Goal: Task Accomplishment & Management: Manage account settings

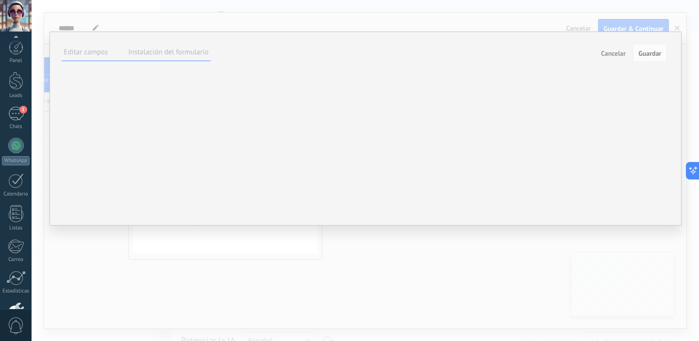
click at [656, 52] on span "Guardar" at bounding box center [649, 53] width 23 height 7
click at [655, 57] on button "Guardar" at bounding box center [649, 53] width 33 height 18
click at [611, 56] on span "Cancelar" at bounding box center [613, 53] width 25 height 7
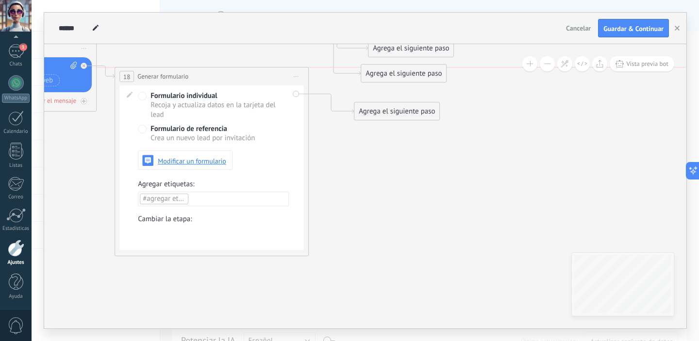
drag, startPoint x: 279, startPoint y: 78, endPoint x: 266, endPoint y: 77, distance: 13.1
click at [266, 77] on div "**********" at bounding box center [211, 76] width 193 height 18
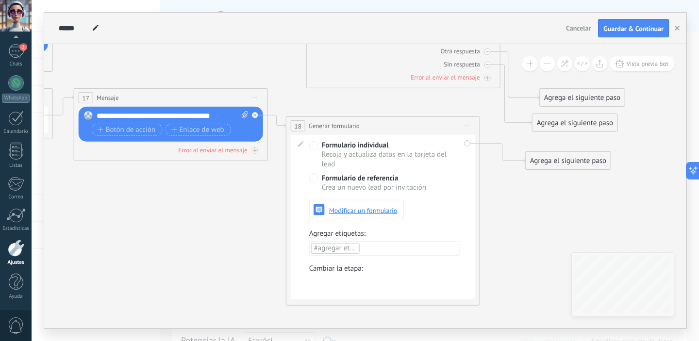
drag, startPoint x: 79, startPoint y: 146, endPoint x: 247, endPoint y: 194, distance: 174.8
click at [247, 194] on icon at bounding box center [312, 108] width 2079 height 881
click at [637, 33] on button "Guardar & Continuar" at bounding box center [633, 28] width 71 height 18
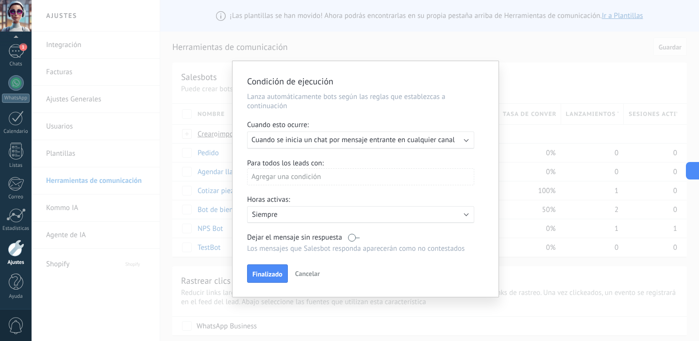
click at [307, 272] on span "Cancelar" at bounding box center [307, 273] width 25 height 9
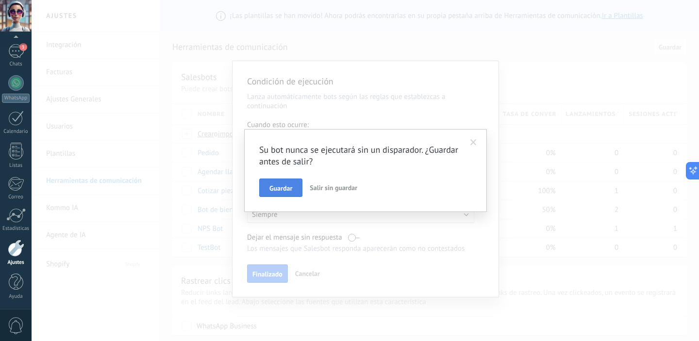
click at [300, 189] on button "Guardar" at bounding box center [280, 188] width 43 height 18
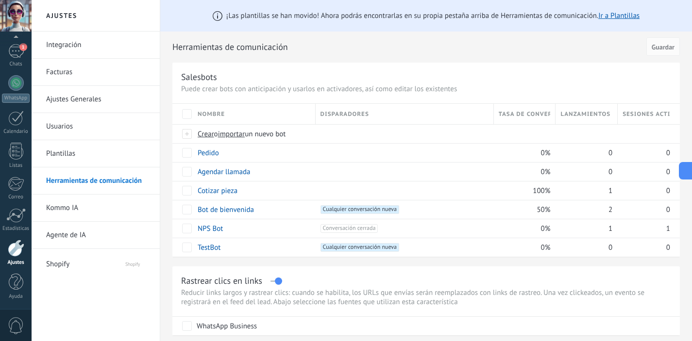
click at [72, 46] on link "Integración" at bounding box center [98, 45] width 104 height 27
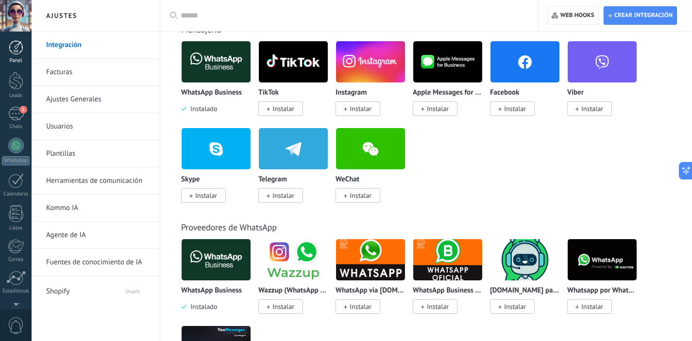
click at [16, 50] on div at bounding box center [16, 47] width 15 height 15
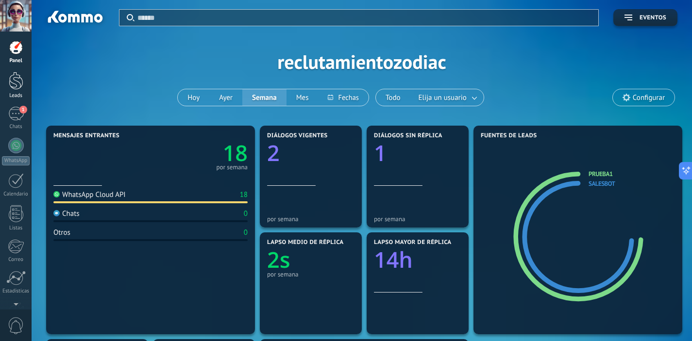
click at [15, 82] on div at bounding box center [16, 81] width 15 height 18
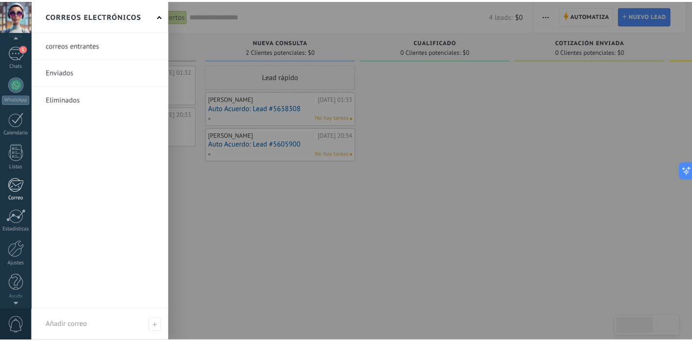
scroll to position [63, 0]
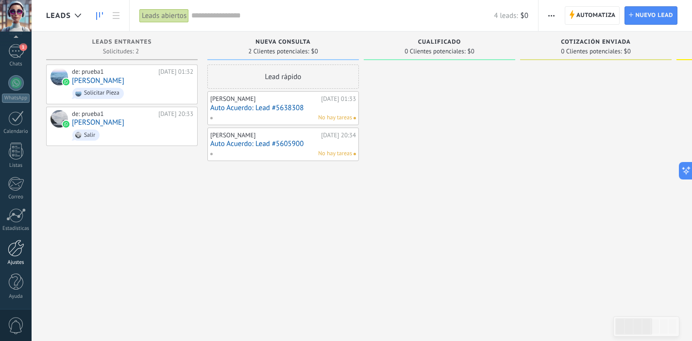
click at [14, 256] on div at bounding box center [16, 248] width 17 height 17
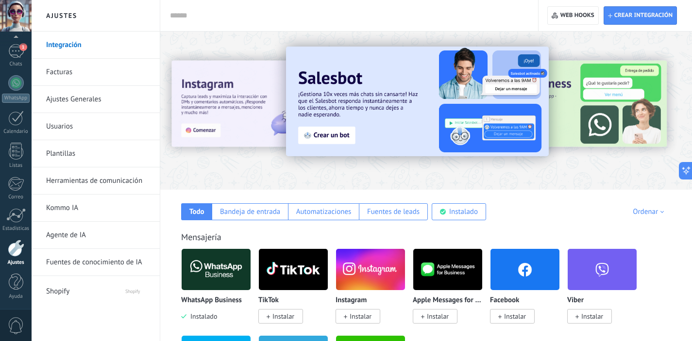
click at [122, 262] on link "Fuentes de conocimiento de IA" at bounding box center [98, 262] width 104 height 27
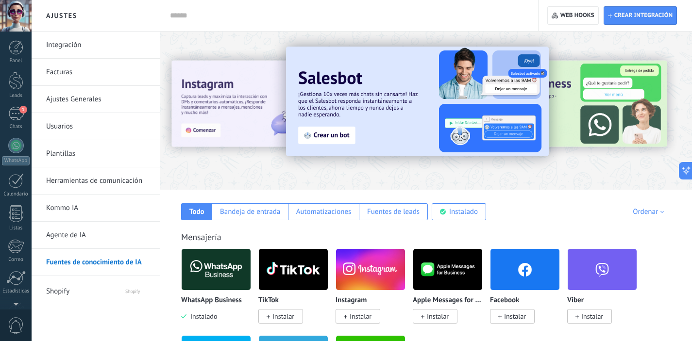
click at [91, 240] on link "Agente de IA" at bounding box center [98, 235] width 104 height 27
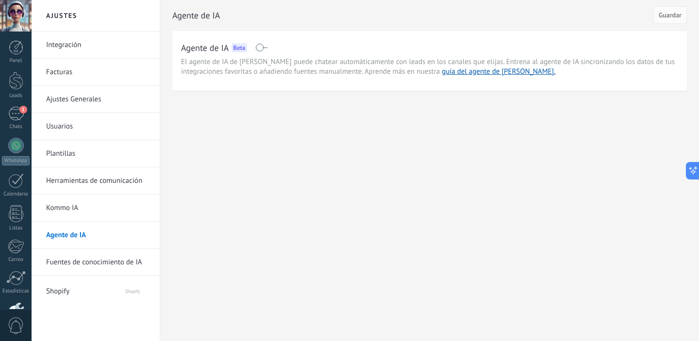
click at [77, 204] on link "Kommo IA" at bounding box center [98, 208] width 104 height 27
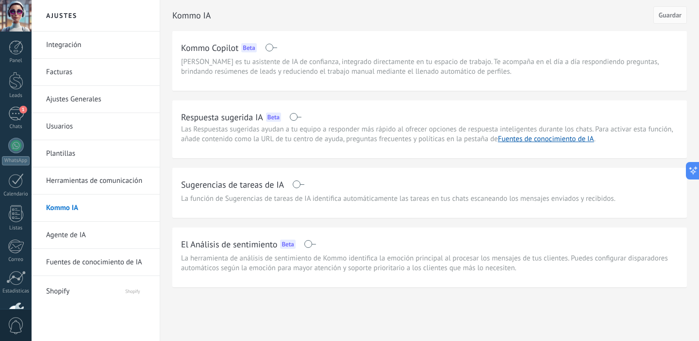
click at [103, 178] on link "Herramientas de comunicación" at bounding box center [98, 180] width 104 height 27
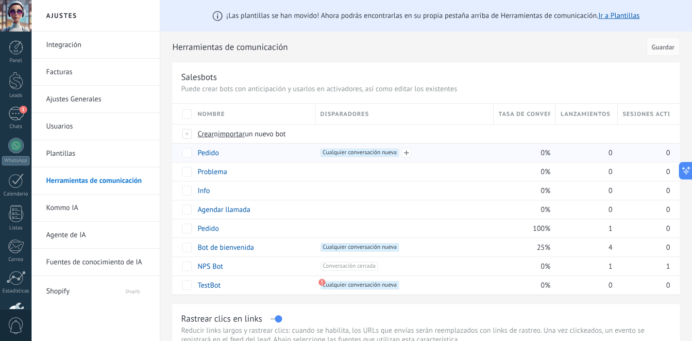
click at [396, 154] on span "Cualquier conversación nueva +0" at bounding box center [359, 153] width 79 height 9
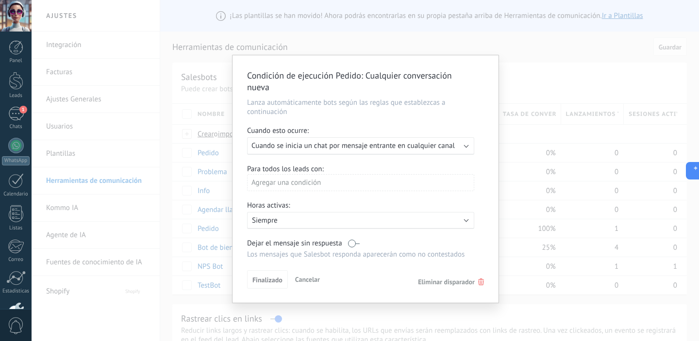
click at [431, 284] on span "Eliminar disparador" at bounding box center [446, 282] width 57 height 9
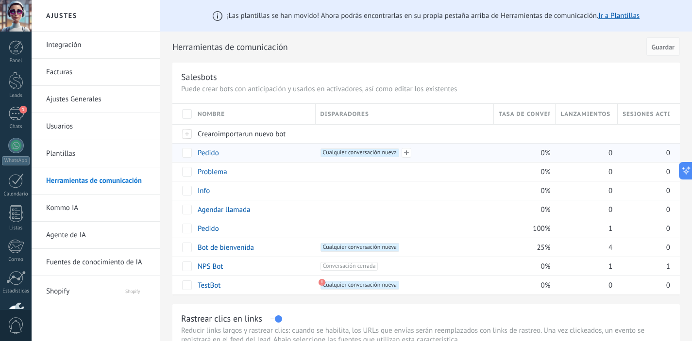
click at [316, 155] on div "+1 Cualquier conversación nueva +0" at bounding box center [402, 153] width 173 height 18
click at [338, 154] on span "Cualquier conversación nueva +0" at bounding box center [359, 153] width 79 height 9
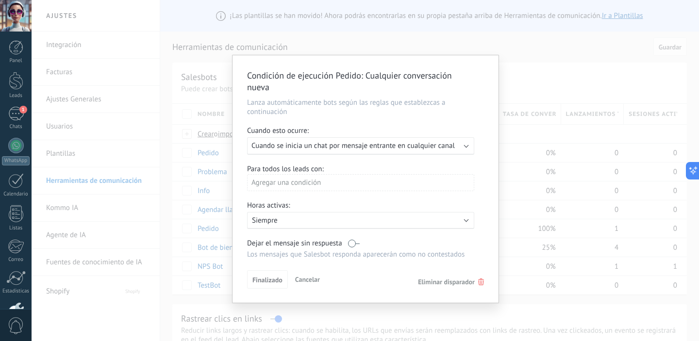
click at [480, 282] on use at bounding box center [481, 282] width 6 height 7
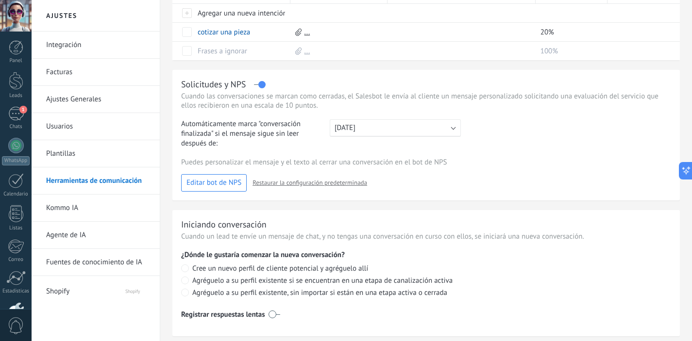
scroll to position [531, 0]
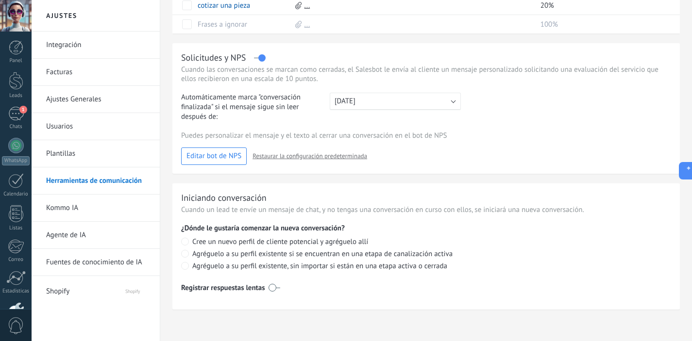
click at [85, 236] on link "Agente de IA" at bounding box center [98, 235] width 104 height 27
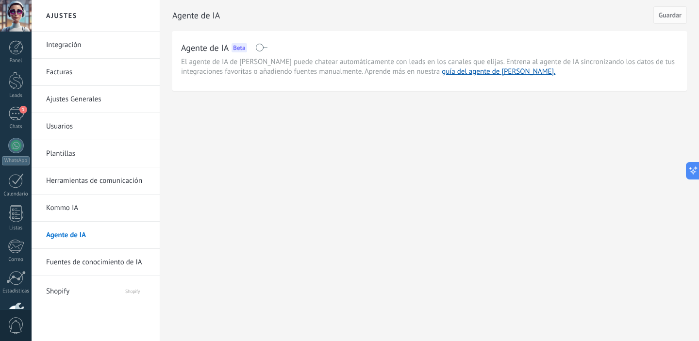
click at [109, 264] on link "Fuentes de conocimiento de IA" at bounding box center [98, 262] width 104 height 27
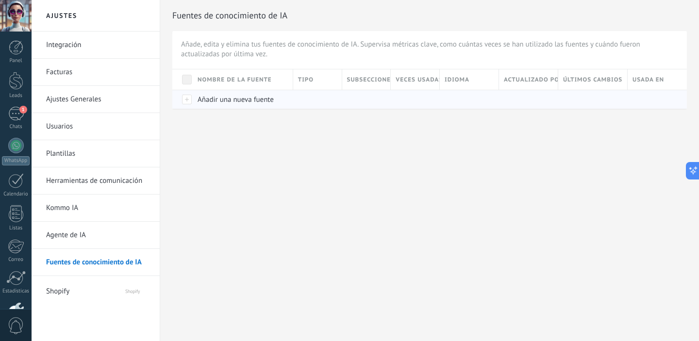
click at [233, 101] on span "Añadir una nueva fuente" at bounding box center [236, 99] width 76 height 9
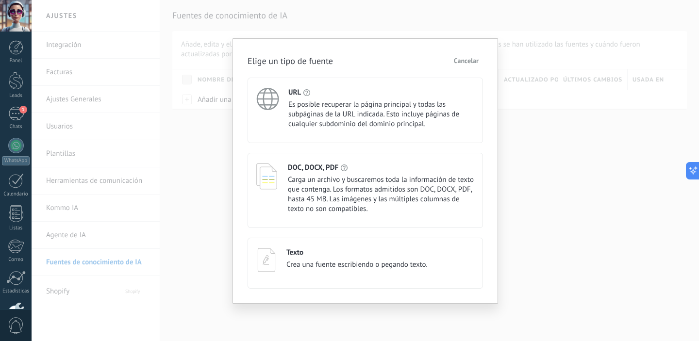
click at [464, 63] on span "Cancelar" at bounding box center [466, 60] width 25 height 7
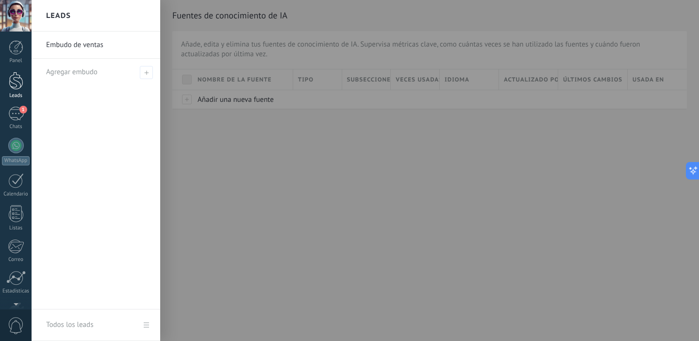
click at [19, 83] on div at bounding box center [16, 81] width 15 height 18
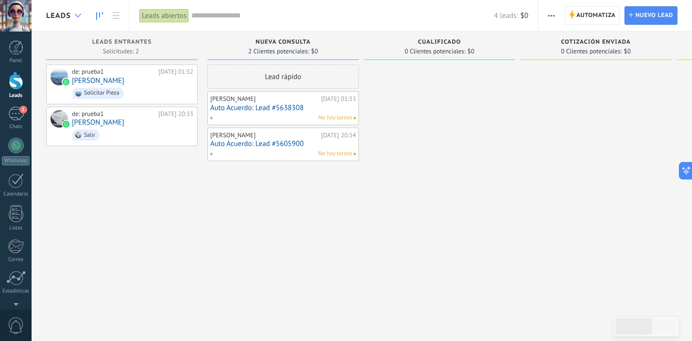
click at [77, 19] on div at bounding box center [78, 15] width 16 height 19
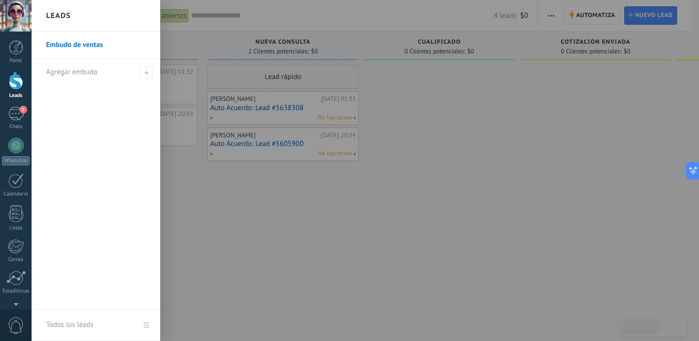
click at [257, 176] on div at bounding box center [381, 170] width 699 height 341
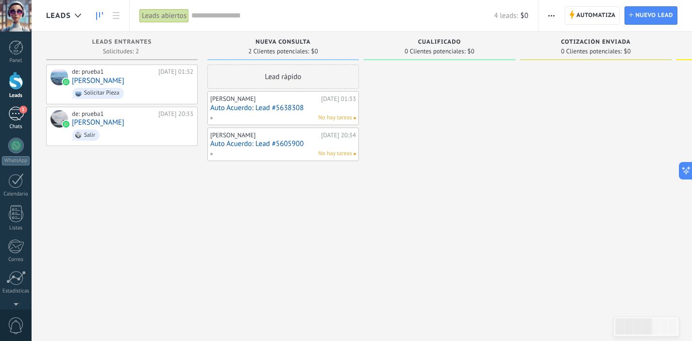
click at [16, 114] on div "1" at bounding box center [16, 114] width 16 height 14
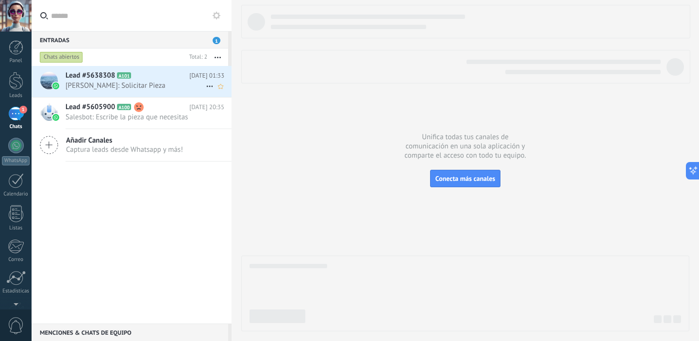
click at [140, 88] on span "Carlos: Solicitar Pieza" at bounding box center [136, 85] width 140 height 9
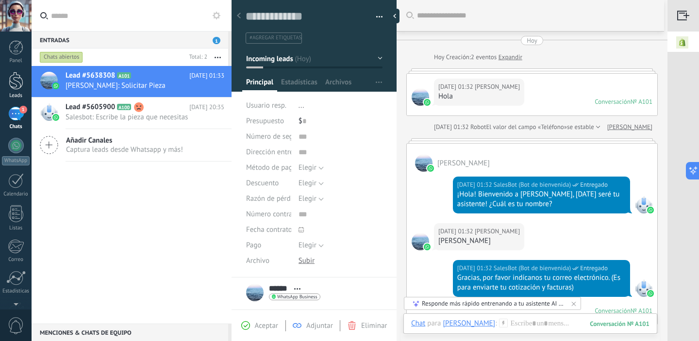
click at [20, 87] on div at bounding box center [16, 81] width 15 height 18
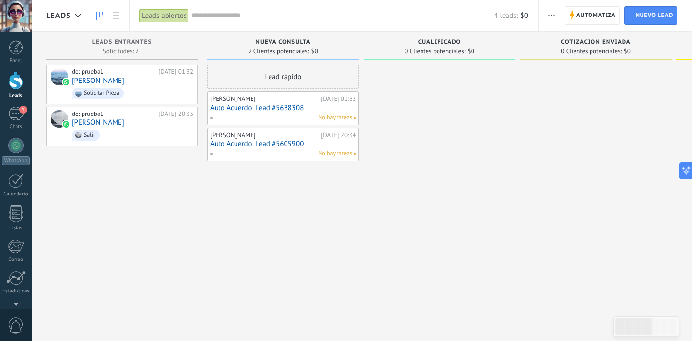
click at [556, 20] on button "button" at bounding box center [551, 15] width 14 height 18
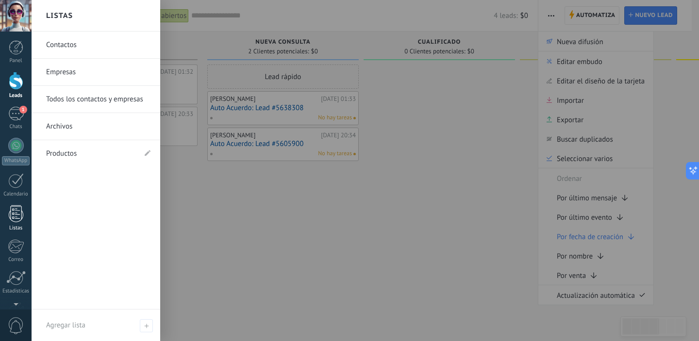
click at [18, 216] on div at bounding box center [16, 213] width 15 height 17
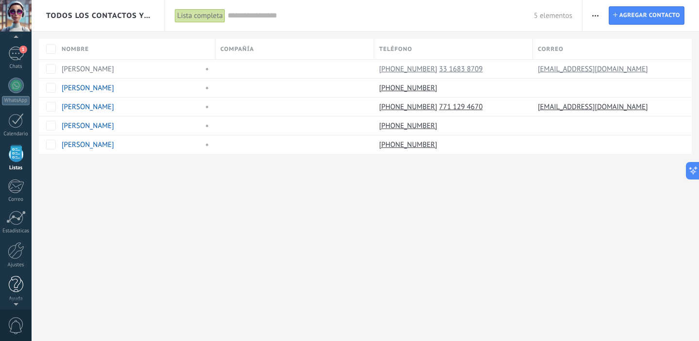
scroll to position [63, 0]
click at [15, 252] on div at bounding box center [16, 248] width 17 height 17
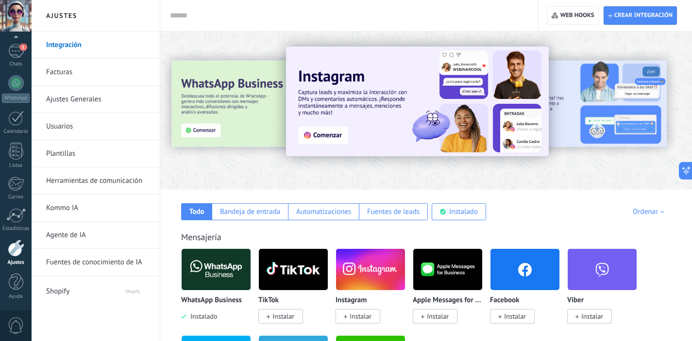
click at [66, 128] on link "Usuarios" at bounding box center [98, 126] width 104 height 27
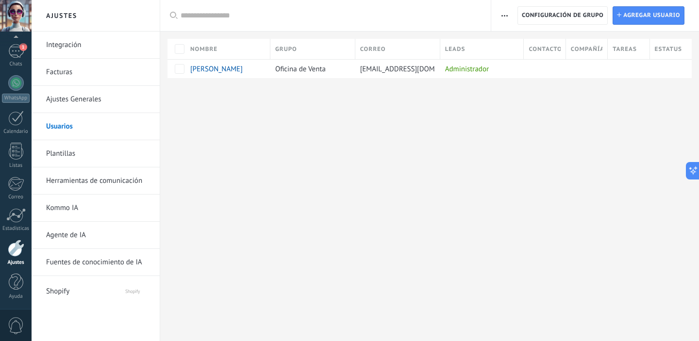
click at [499, 13] on button "button" at bounding box center [505, 15] width 14 height 18
click at [501, 13] on span "button" at bounding box center [504, 15] width 6 height 18
click at [522, 176] on div "Ajustes Integración Facturas Ajustes Generales Usuarios Plantillas Herramientas…" at bounding box center [365, 170] width 667 height 341
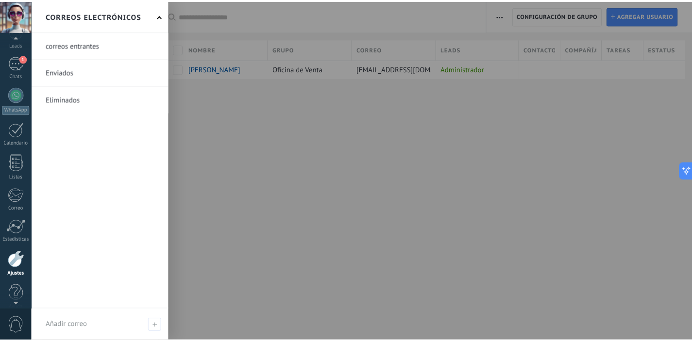
scroll to position [63, 0]
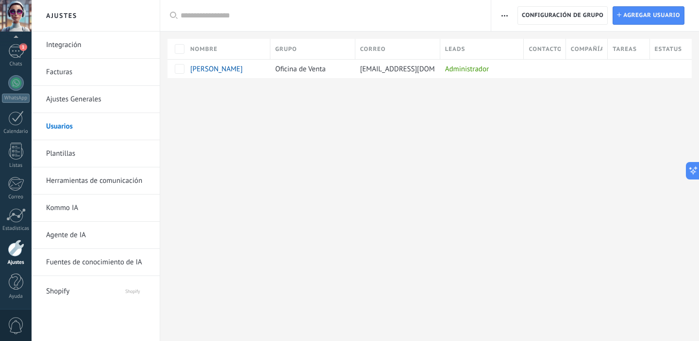
click at [64, 46] on link "Integración" at bounding box center [98, 45] width 104 height 27
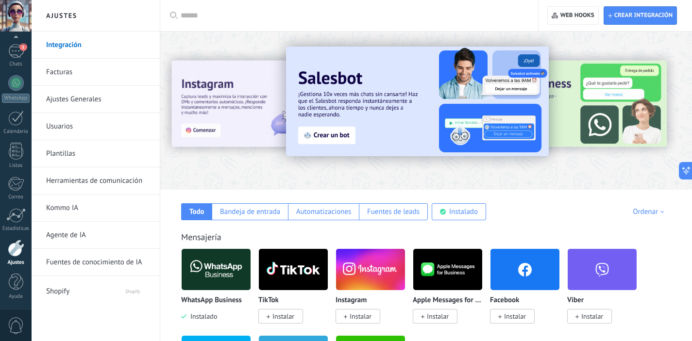
click at [389, 20] on input "text" at bounding box center [353, 16] width 344 height 10
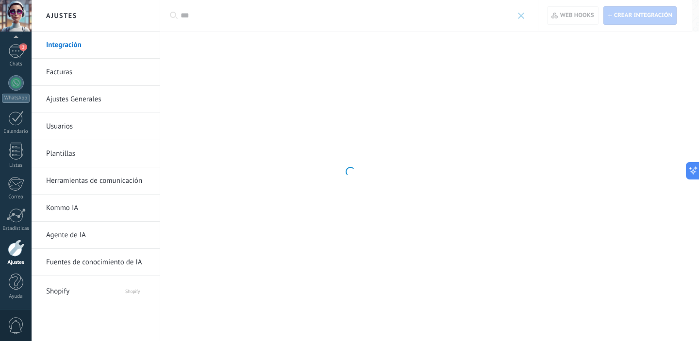
type input "***"
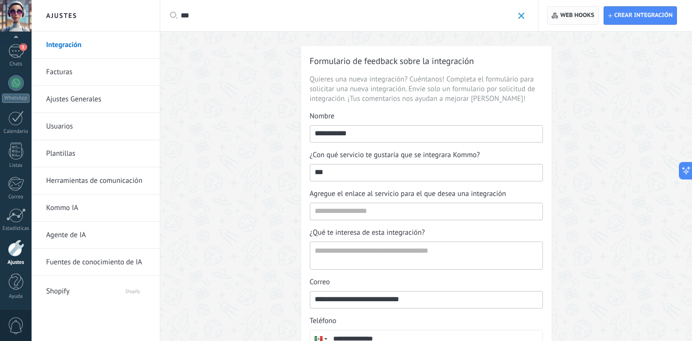
click at [568, 18] on span "Web hooks 0" at bounding box center [577, 16] width 34 height 8
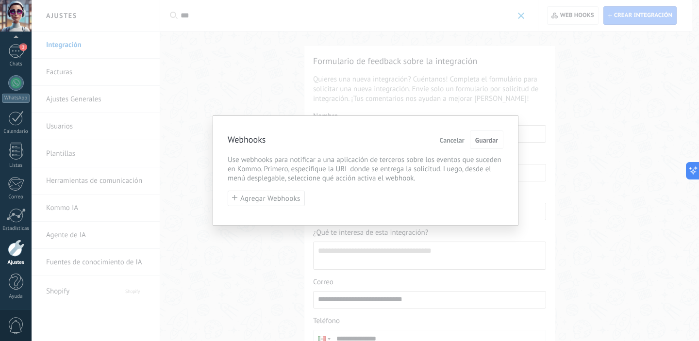
drag, startPoint x: 454, startPoint y: 141, endPoint x: 457, endPoint y: 136, distance: 5.7
click at [454, 141] on span "Cancelar" at bounding box center [452, 140] width 25 height 7
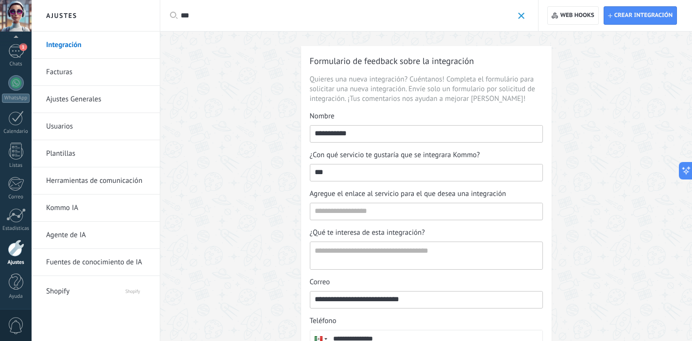
click at [519, 13] on span at bounding box center [521, 16] width 6 height 6
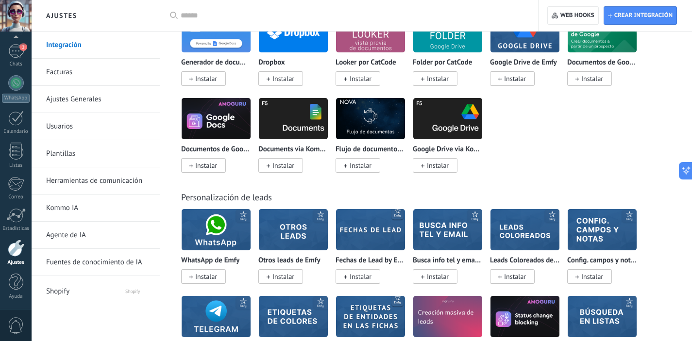
scroll to position [3009, 0]
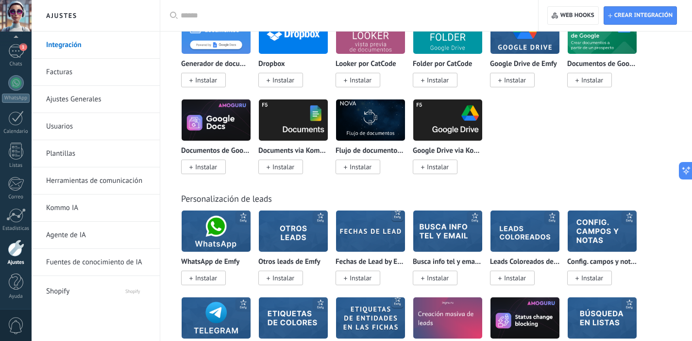
click at [660, 188] on div "Personalización de leads WhatsApp de Emfy Instalar Otros leads de Emfy Instalar…" at bounding box center [426, 316] width 512 height 285
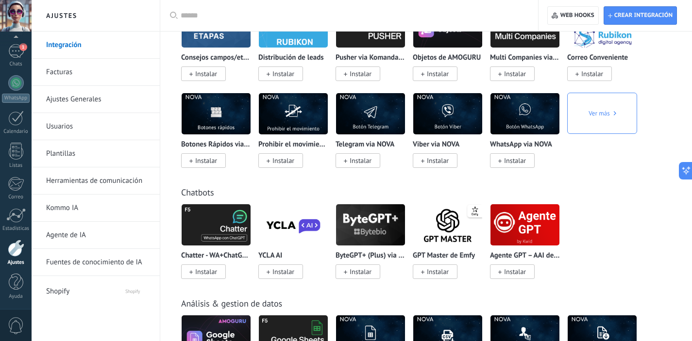
scroll to position [2500, 0]
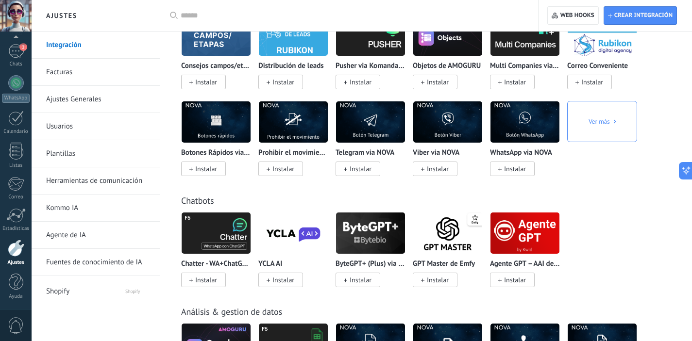
click at [668, 189] on div "Chatbots Chatter - WA+ChatGPT via Komanda F5 Instalar YCLA AI Instalar ByteGPT+…" at bounding box center [426, 231] width 512 height 111
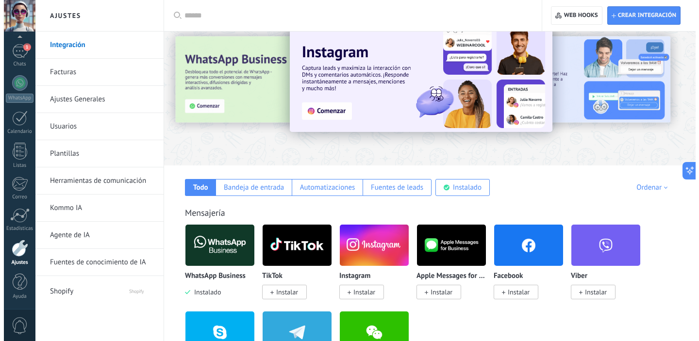
scroll to position [0, 0]
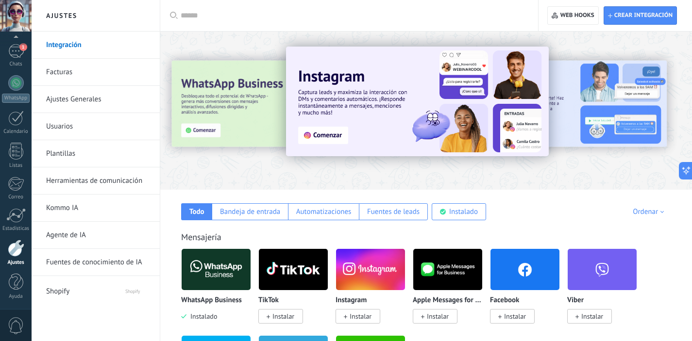
click at [294, 15] on input "text" at bounding box center [353, 16] width 344 height 10
click at [116, 19] on h2 "Ajustes" at bounding box center [96, 16] width 104 height 32
click at [119, 17] on h2 "Ajustes" at bounding box center [96, 16] width 104 height 32
click at [18, 56] on div "1" at bounding box center [16, 51] width 16 height 14
